Goal: Task Accomplishment & Management: Manage account settings

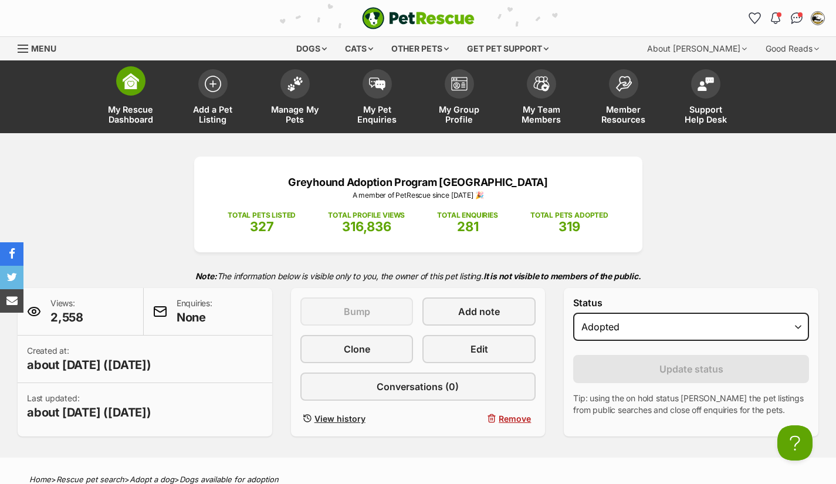
click at [138, 93] on span at bounding box center [130, 80] width 29 height 29
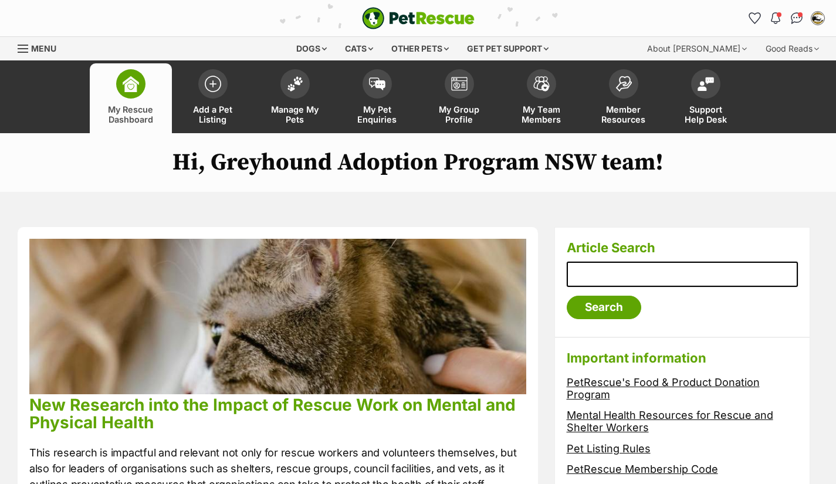
click at [289, 92] on span at bounding box center [294, 83] width 29 height 29
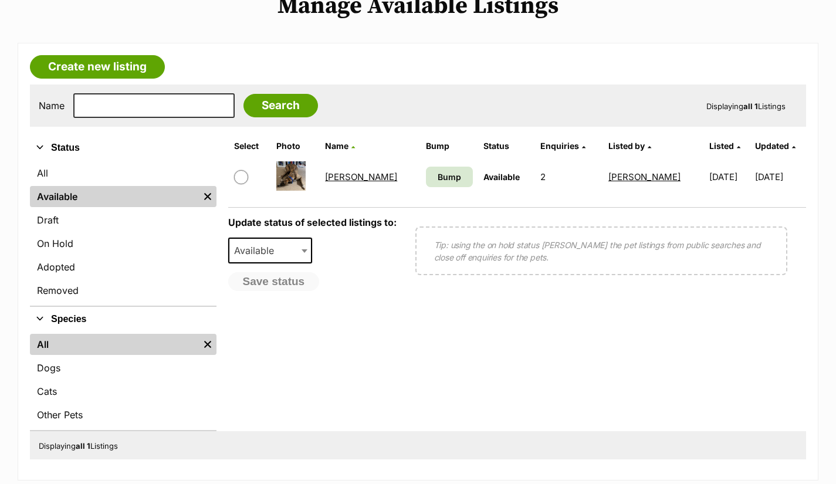
scroll to position [157, 0]
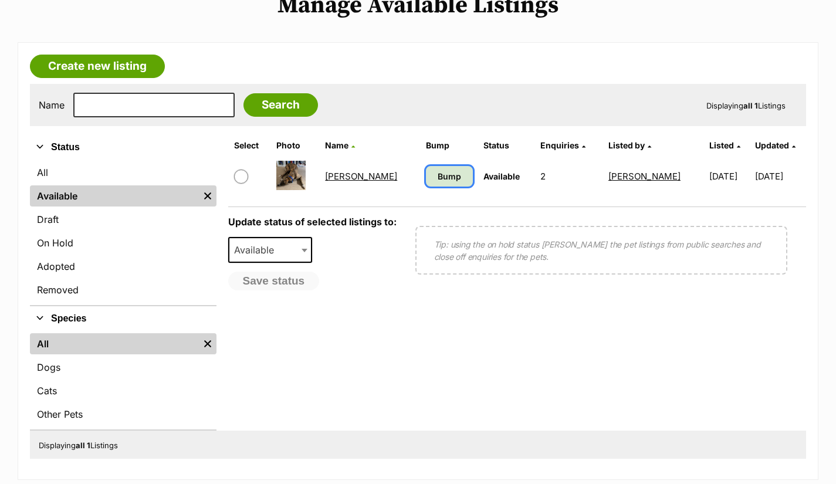
click at [438, 182] on span "Bump" at bounding box center [449, 176] width 23 height 12
